Goal: Task Accomplishment & Management: Manage account settings

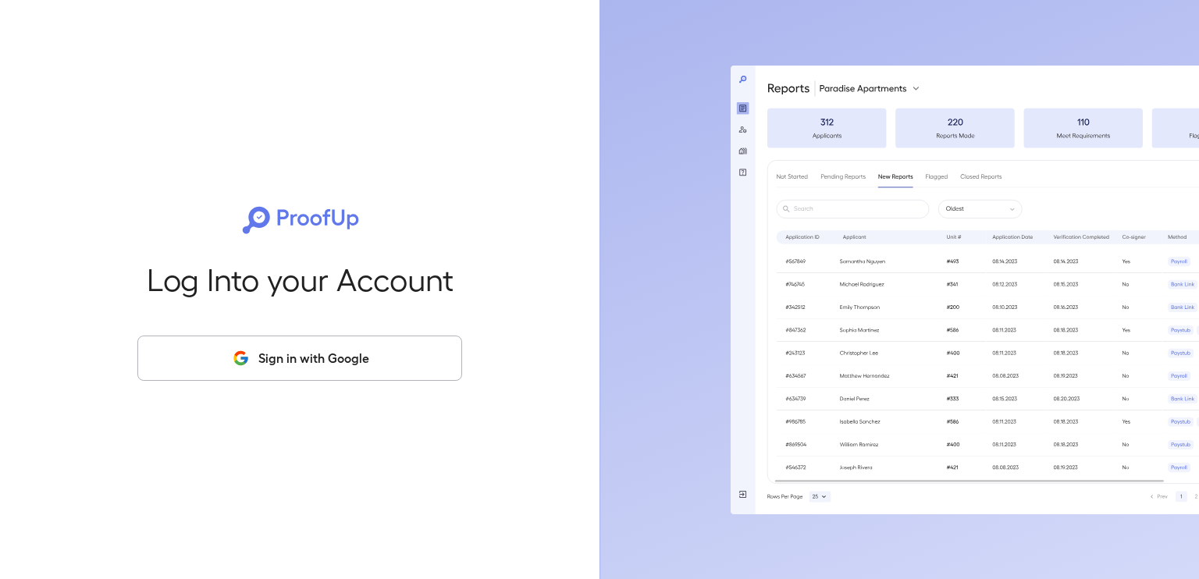
click at [375, 351] on button "Sign in with Google" at bounding box center [299, 358] width 325 height 45
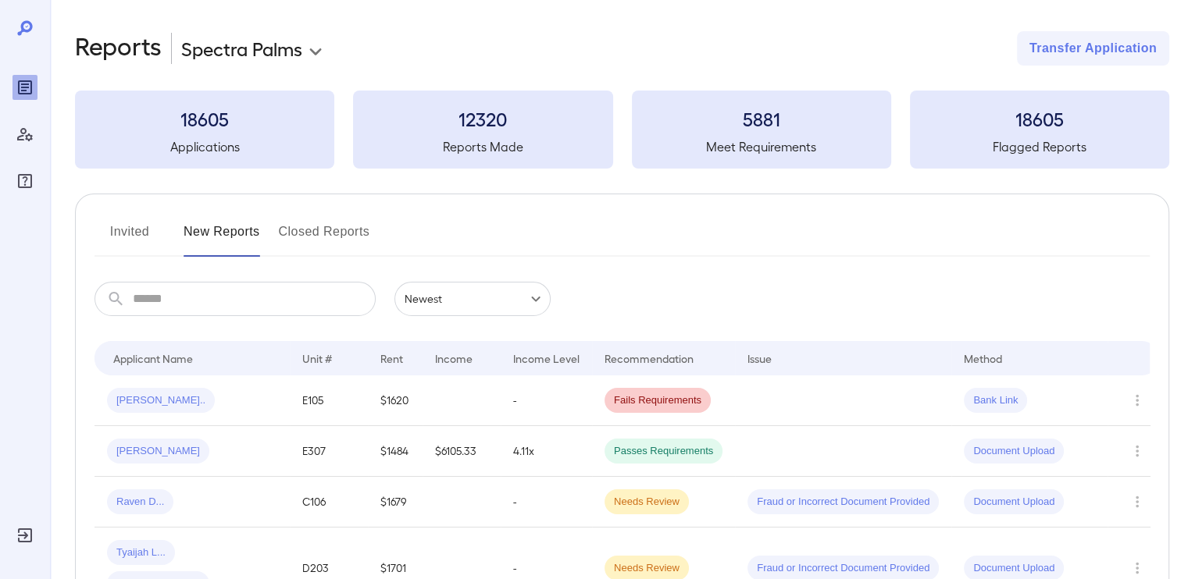
click at [123, 229] on button "Invited" at bounding box center [129, 237] width 70 height 37
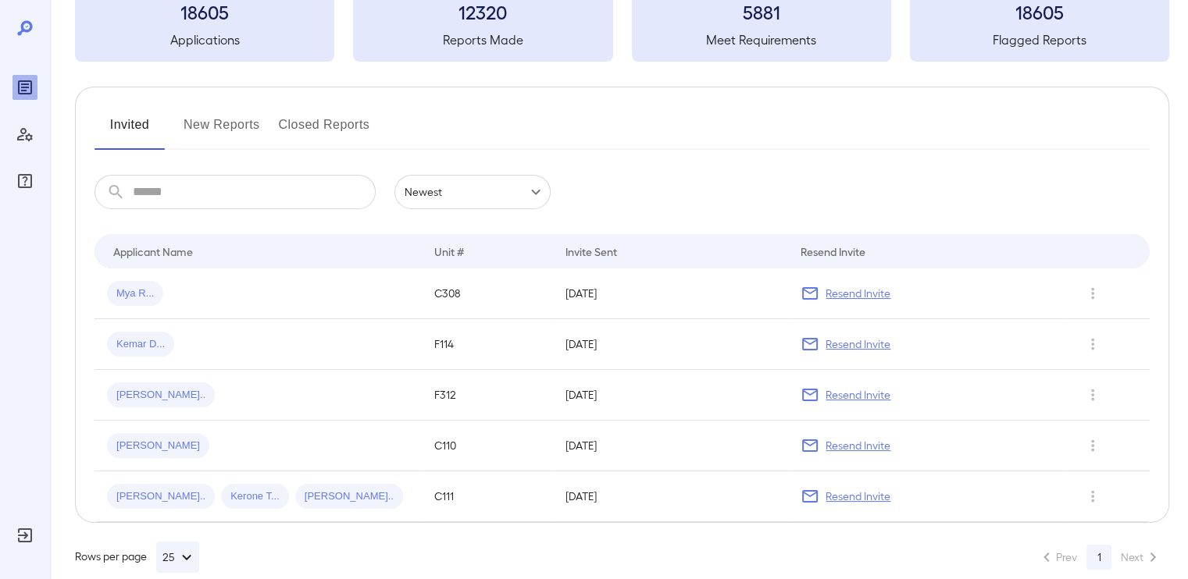
scroll to position [130, 0]
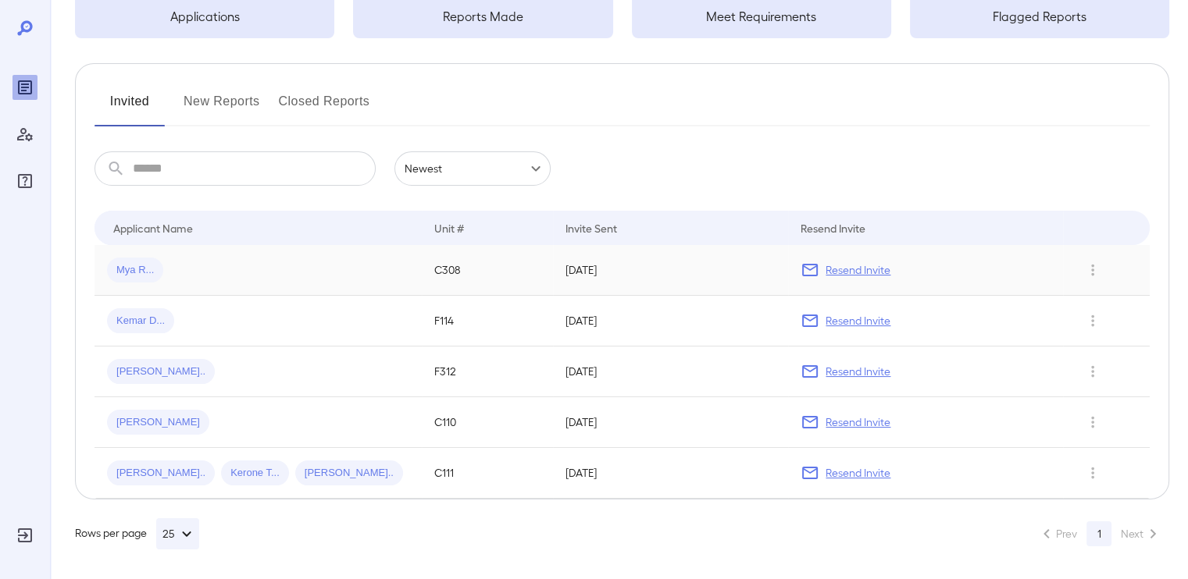
click at [856, 269] on p "Resend Invite" at bounding box center [857, 270] width 65 height 16
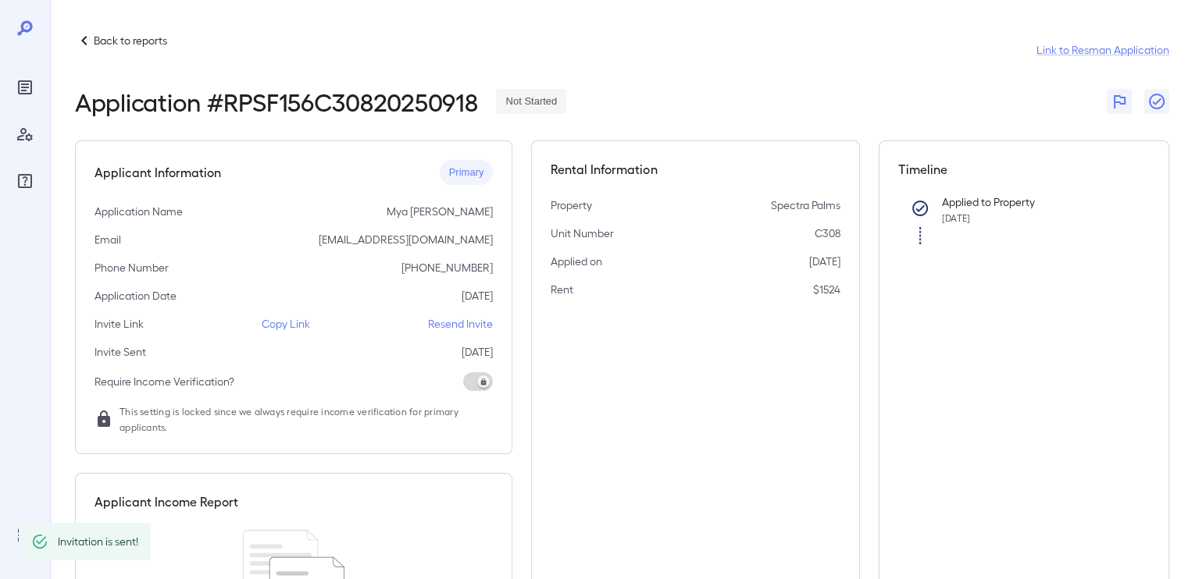
click at [116, 41] on p "Back to reports" at bounding box center [130, 41] width 73 height 16
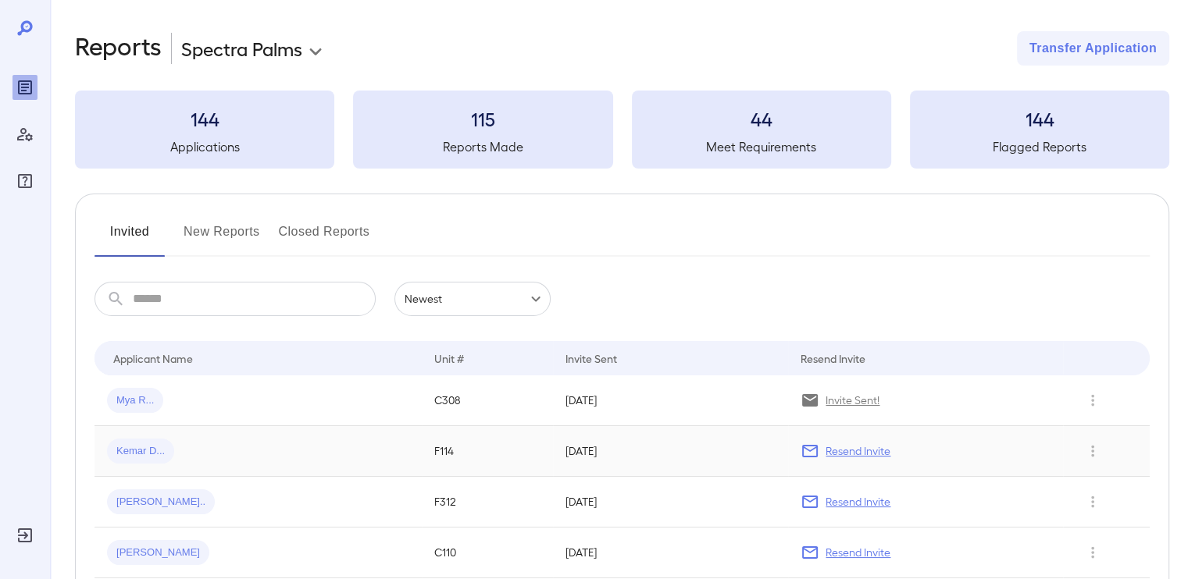
click at [846, 453] on p "Resend Invite" at bounding box center [857, 452] width 65 height 16
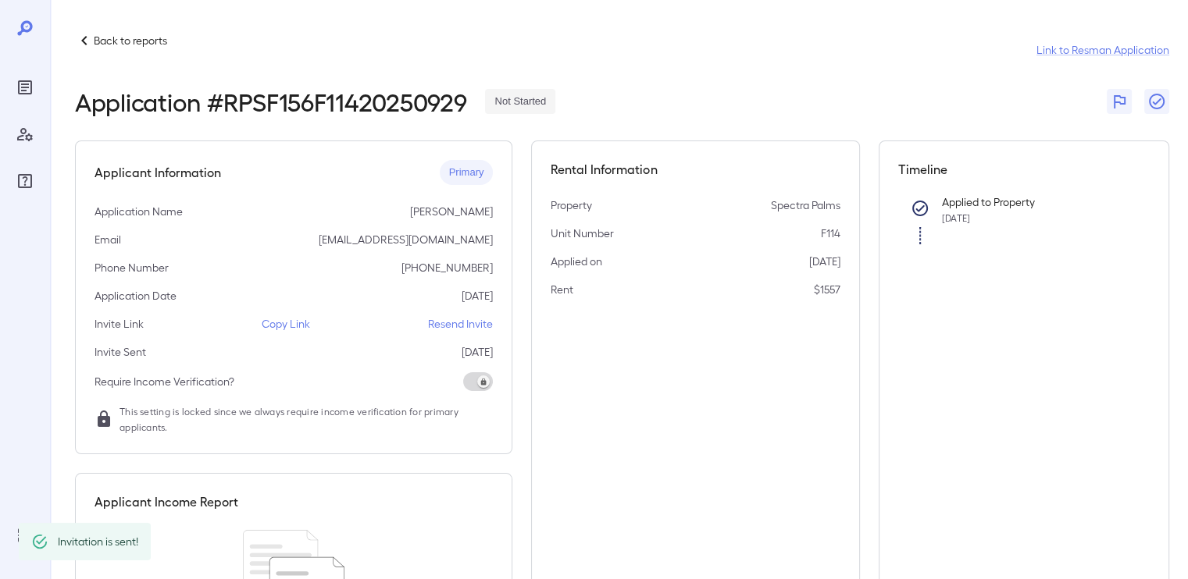
click at [131, 41] on p "Back to reports" at bounding box center [130, 41] width 73 height 16
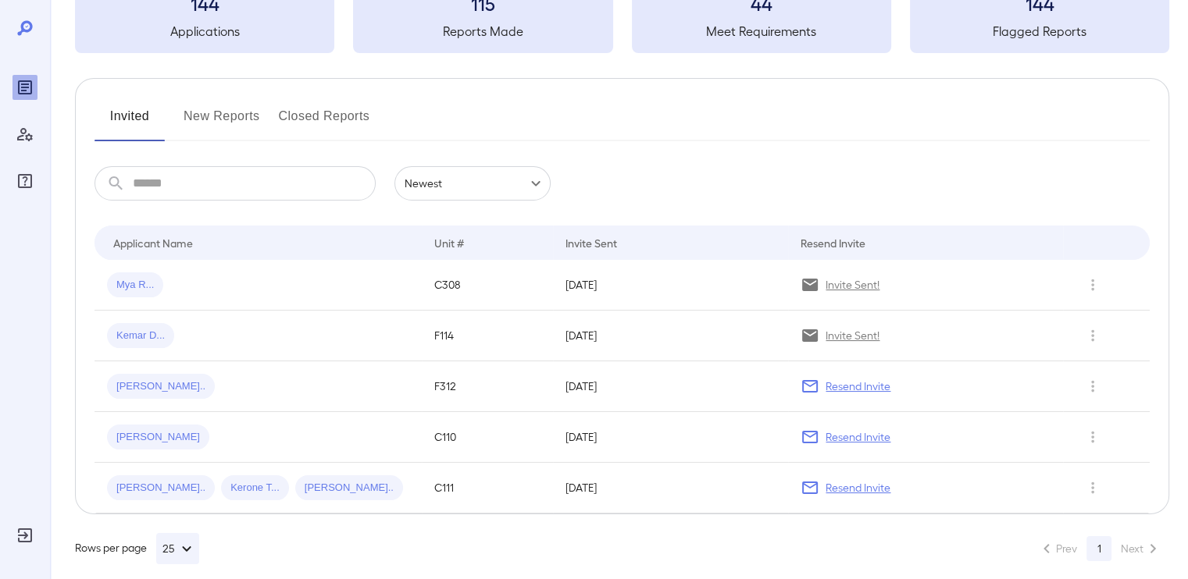
scroll to position [130, 0]
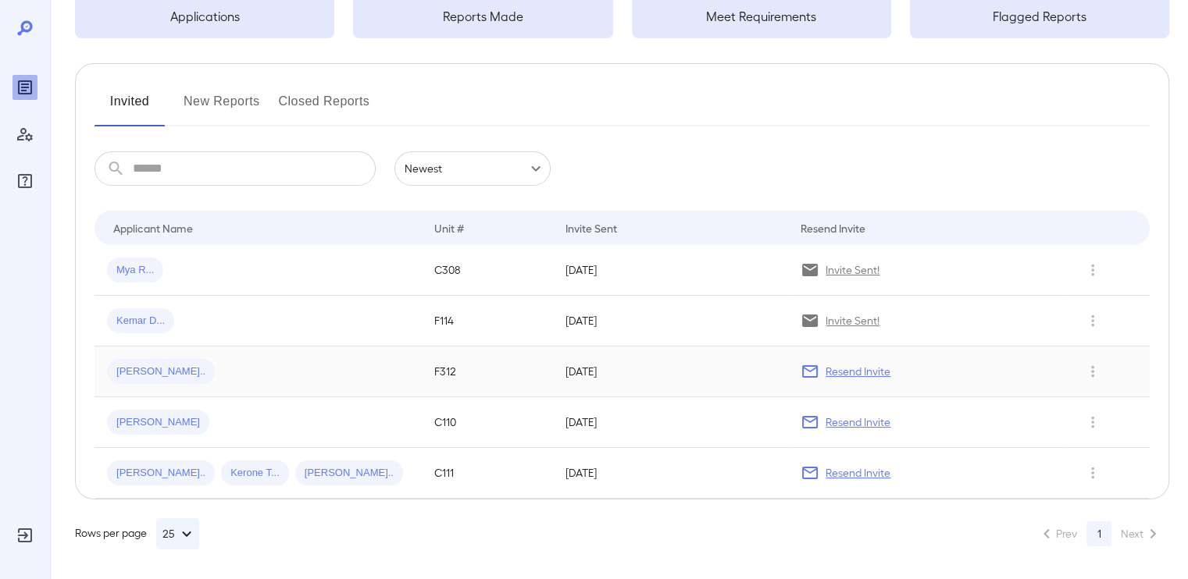
click at [842, 368] on p "Resend Invite" at bounding box center [857, 372] width 65 height 16
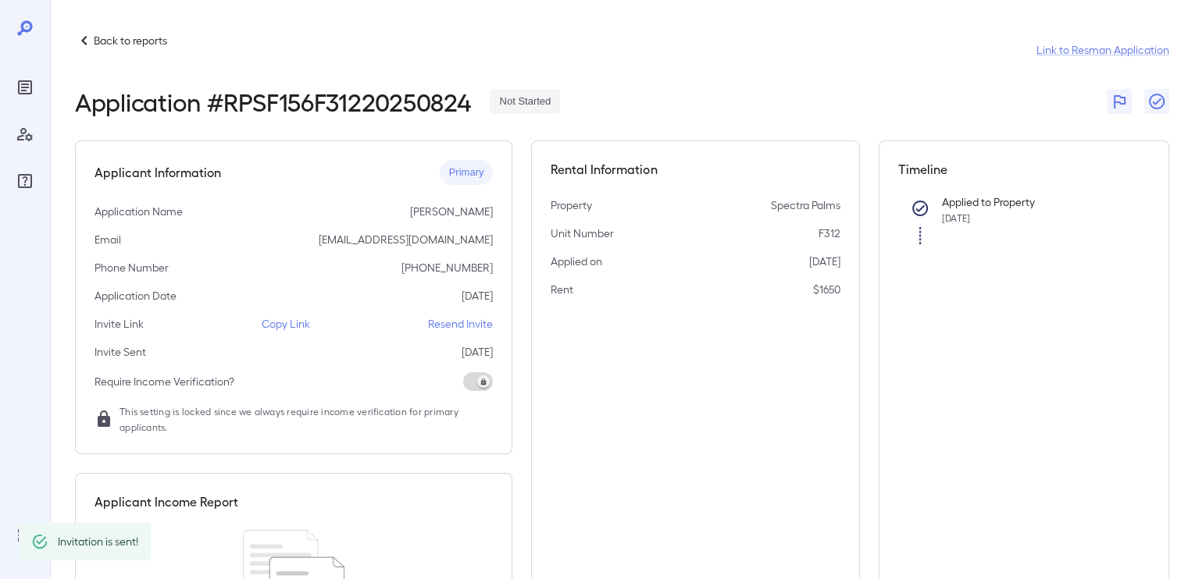
click at [109, 45] on p "Back to reports" at bounding box center [130, 41] width 73 height 16
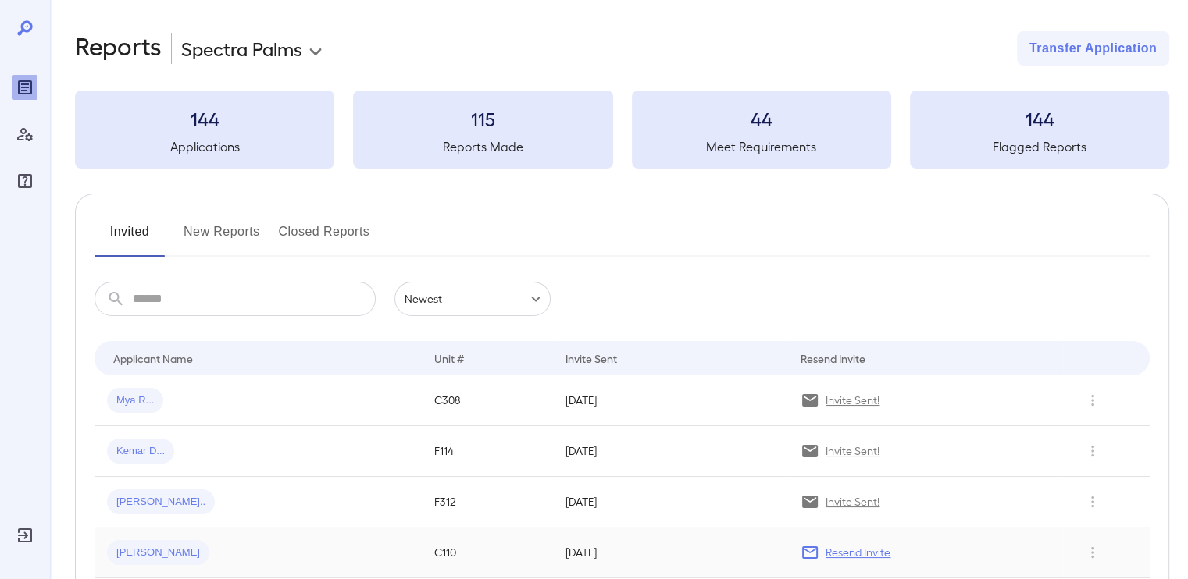
click at [853, 546] on p "Resend Invite" at bounding box center [857, 553] width 65 height 16
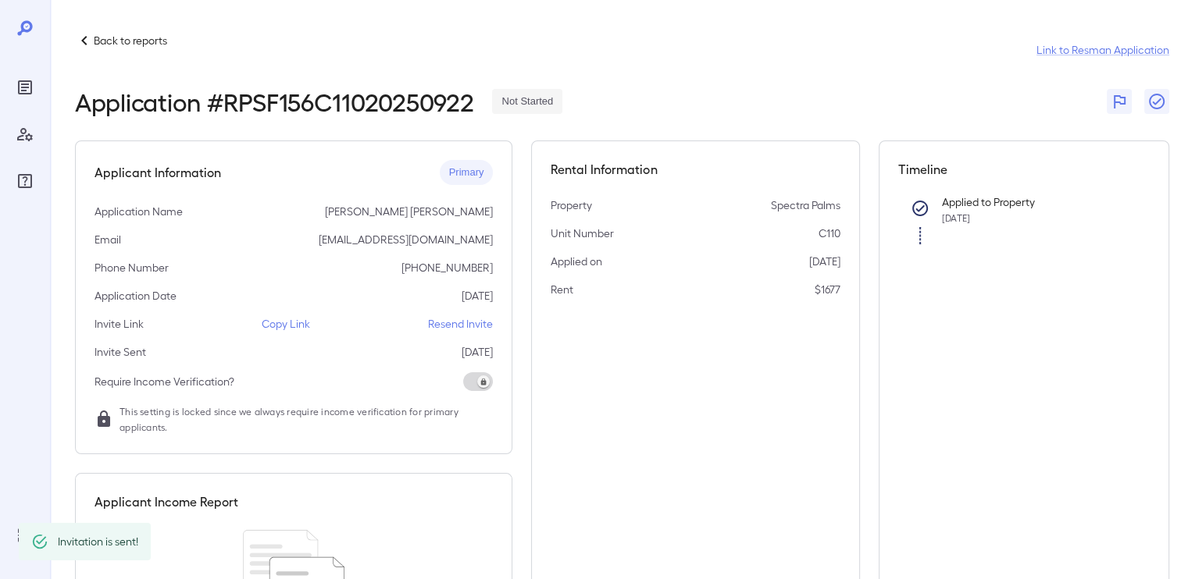
click at [119, 43] on p "Back to reports" at bounding box center [130, 41] width 73 height 16
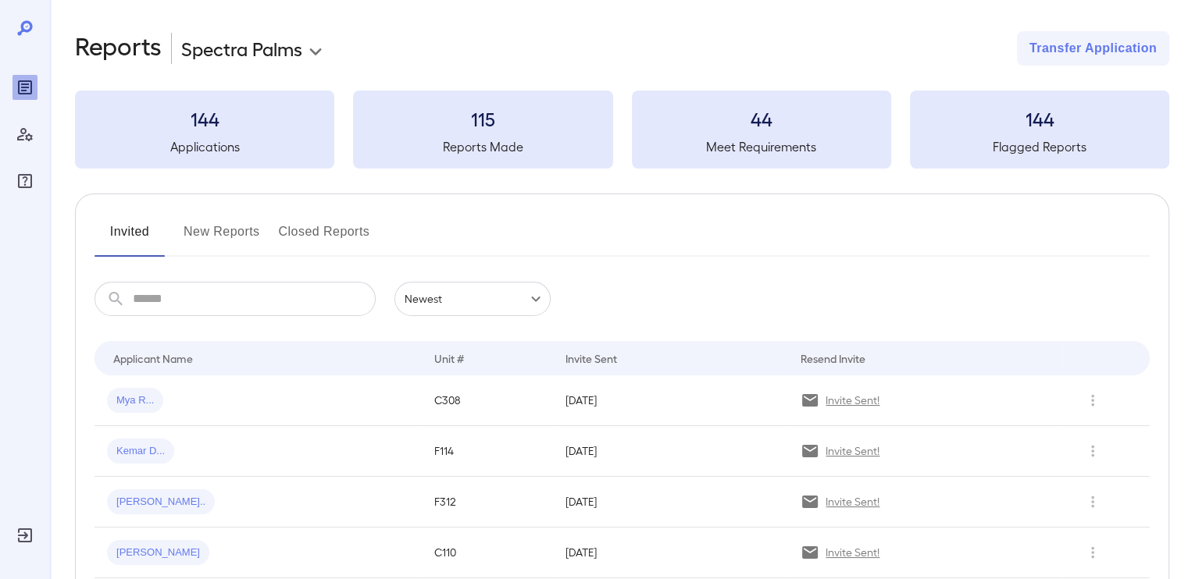
scroll to position [130, 0]
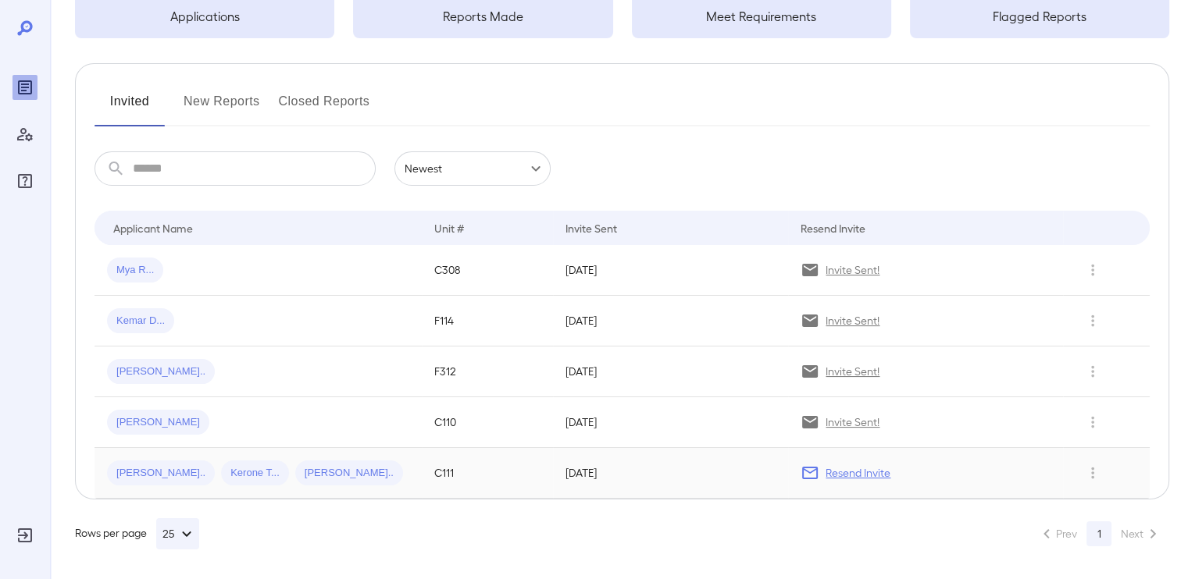
click at [835, 476] on p "Resend Invite" at bounding box center [857, 473] width 65 height 16
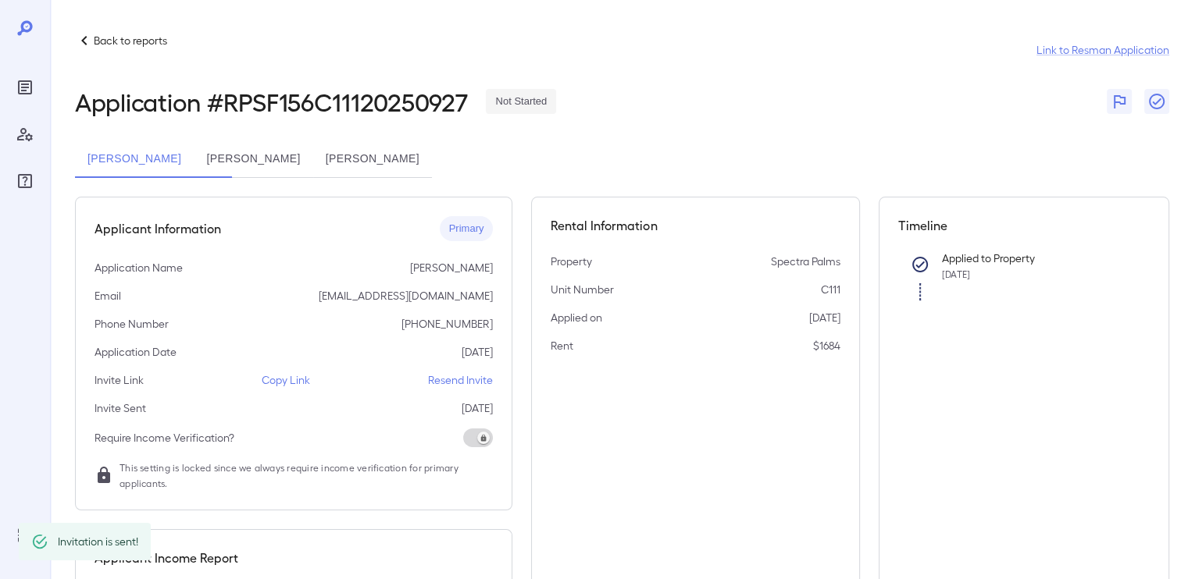
click at [141, 38] on p "Back to reports" at bounding box center [130, 41] width 73 height 16
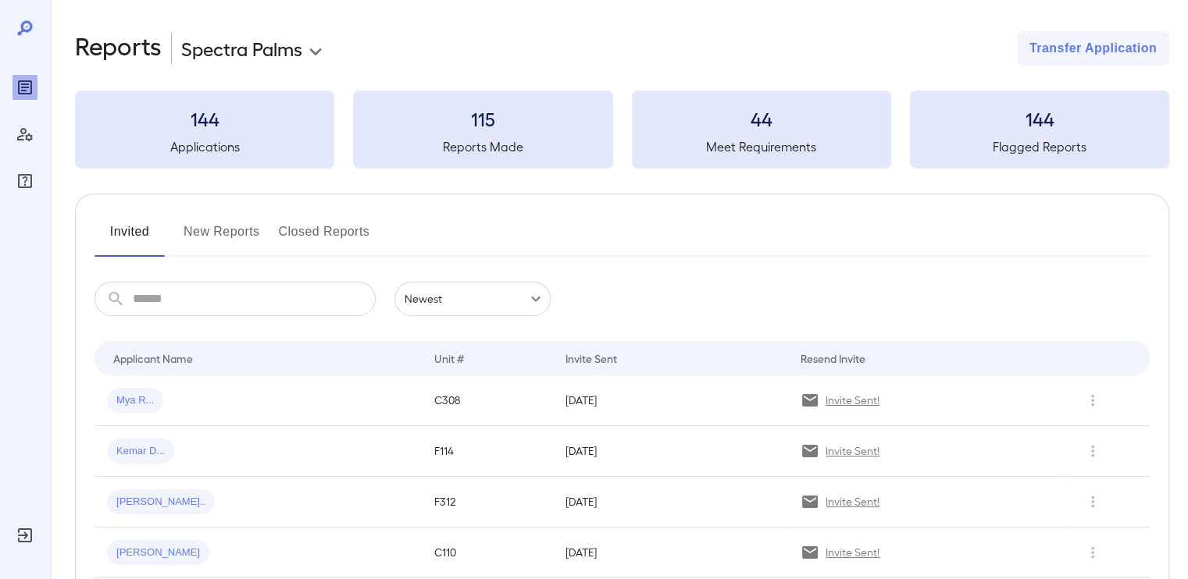
click at [230, 237] on button "New Reports" at bounding box center [221, 237] width 77 height 37
